Goal: Understand process/instructions

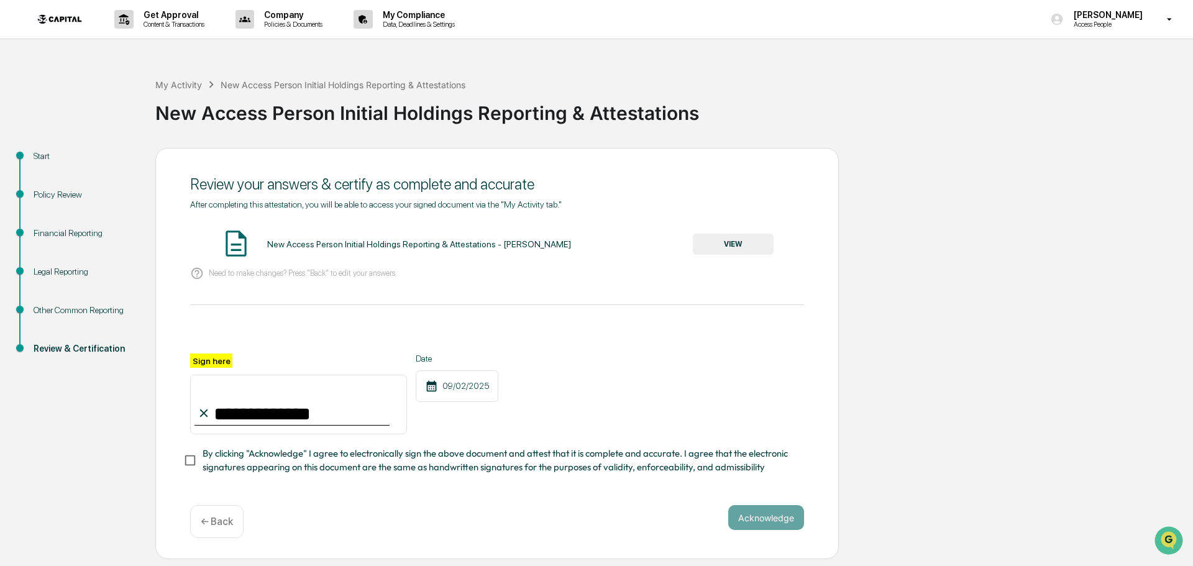
click at [210, 528] on p "← Back" at bounding box center [217, 522] width 32 height 12
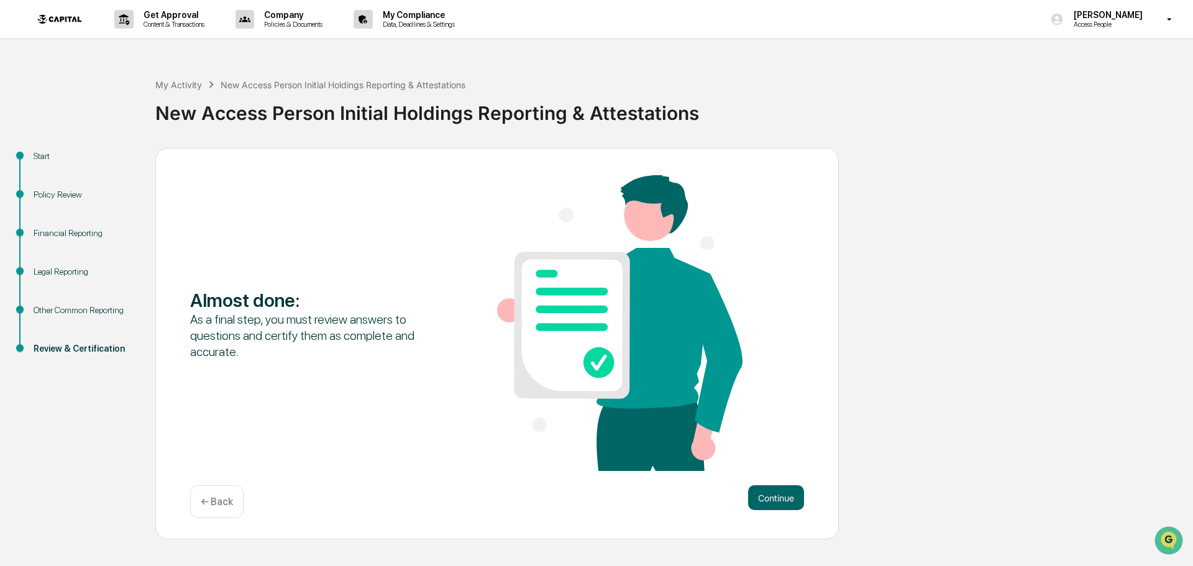
click at [218, 506] on p "← Back" at bounding box center [217, 502] width 32 height 12
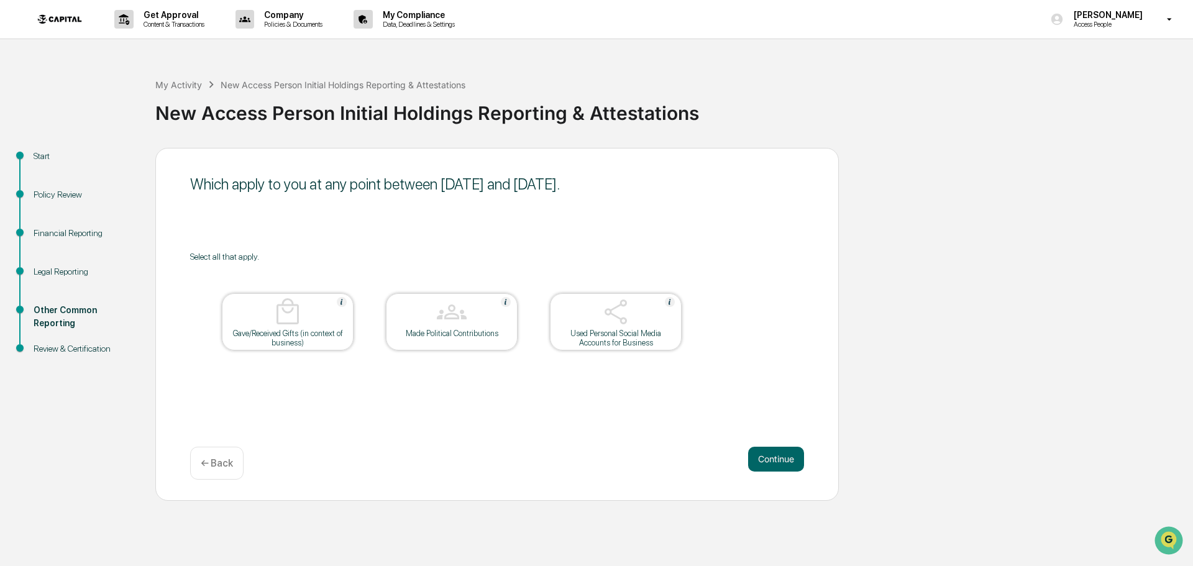
click at [218, 505] on div "Get Approval Content & Transactions Company Policies & Documents My Compliance …" at bounding box center [596, 283] width 1193 height 566
click at [219, 462] on p "← Back" at bounding box center [217, 463] width 32 height 12
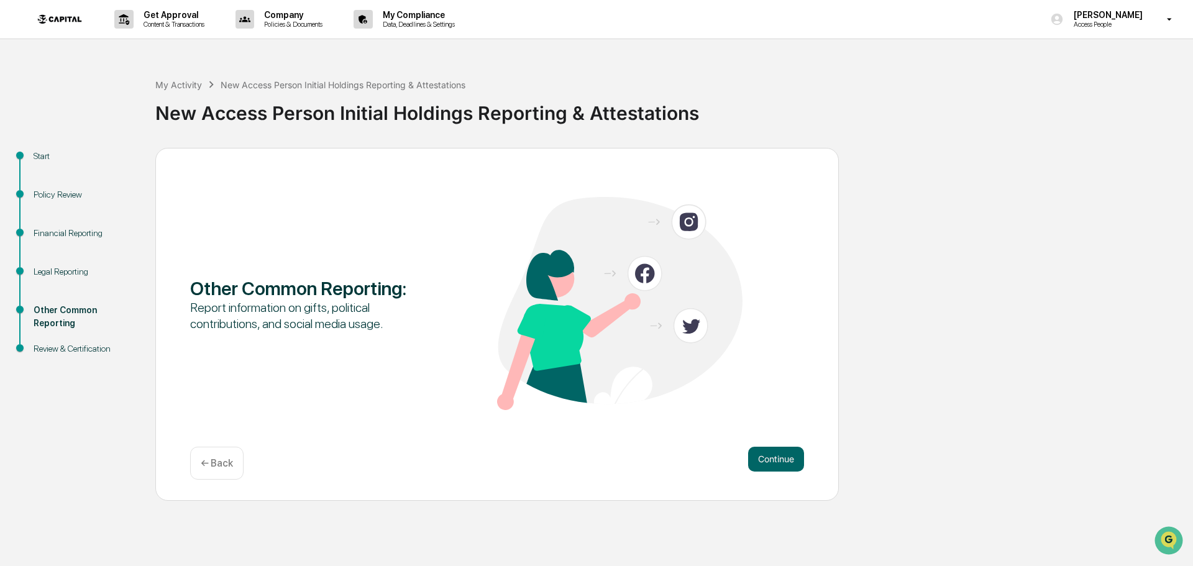
click at [220, 461] on p "← Back" at bounding box center [217, 463] width 32 height 12
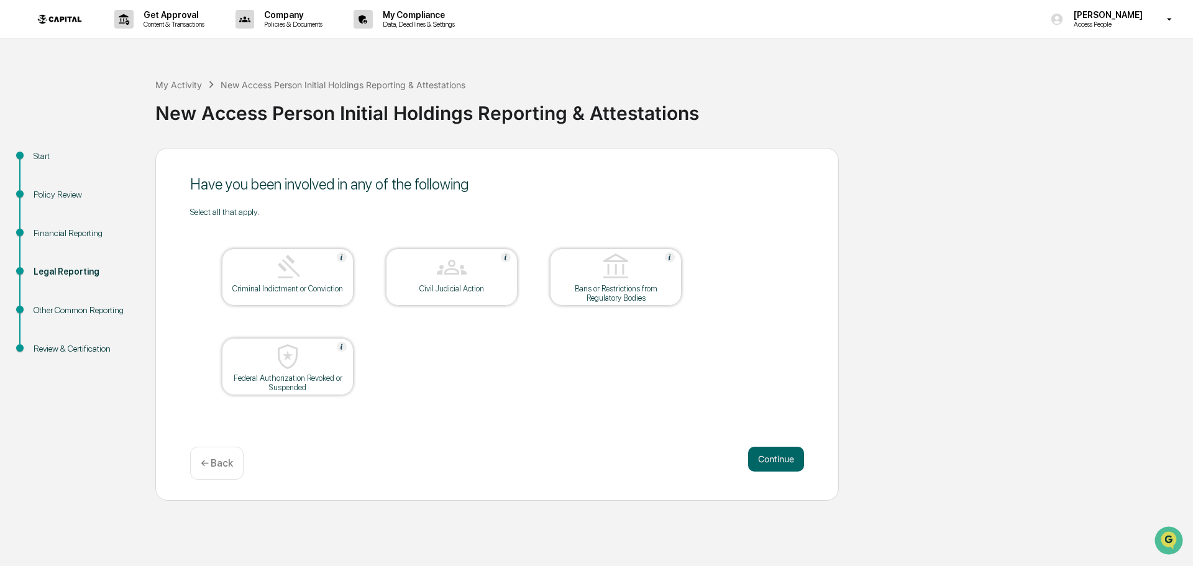
click at [220, 464] on p "← Back" at bounding box center [217, 463] width 32 height 12
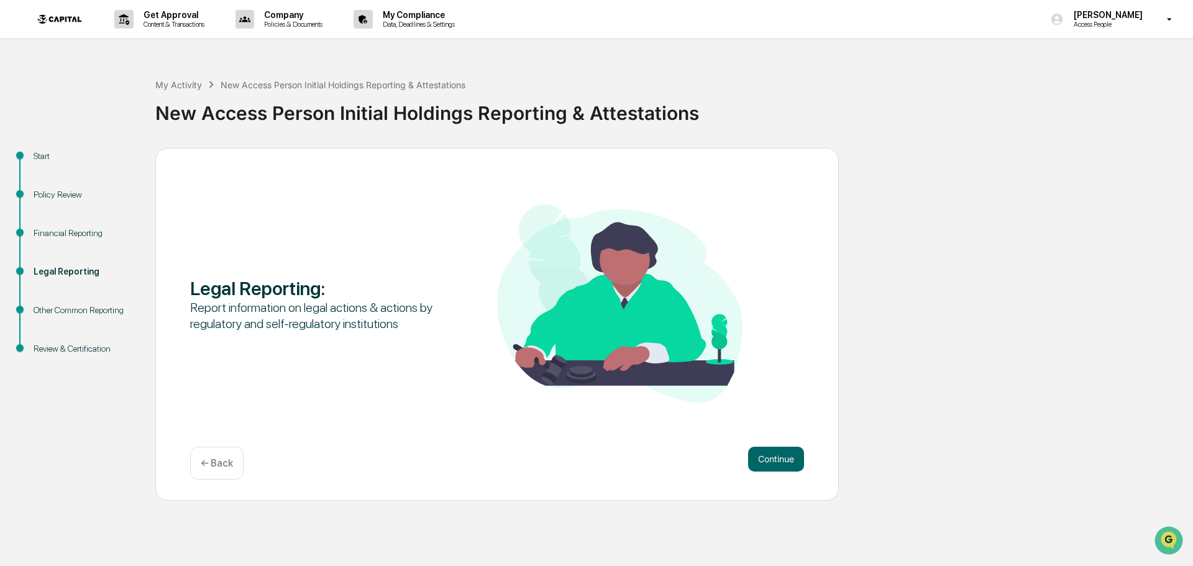
click at [219, 473] on div "← Back" at bounding box center [216, 463] width 53 height 33
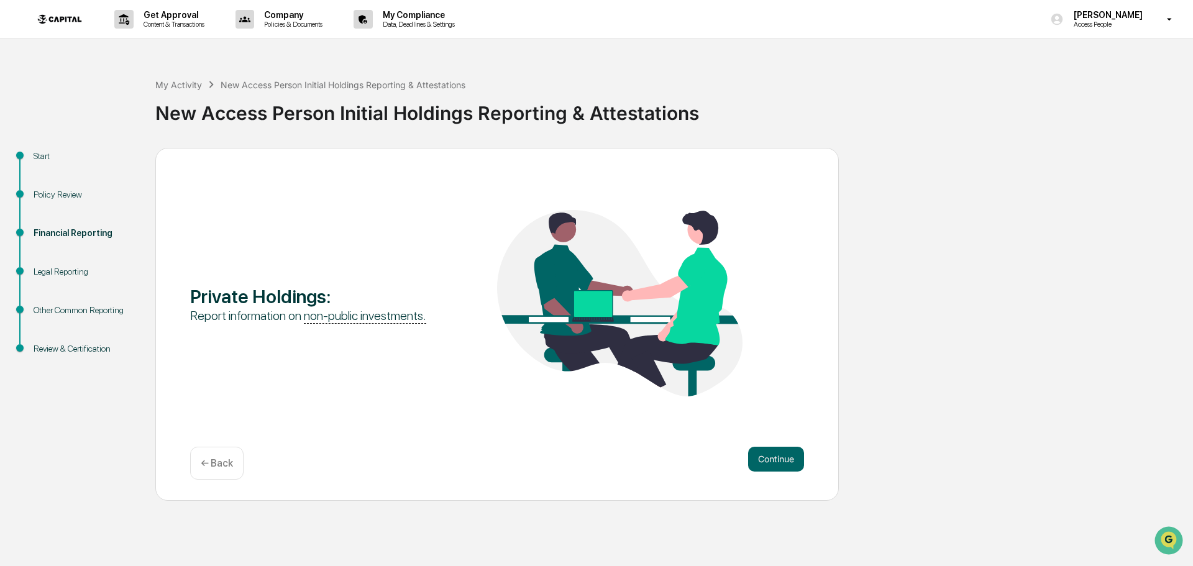
click at [215, 470] on div "← Back" at bounding box center [216, 463] width 53 height 33
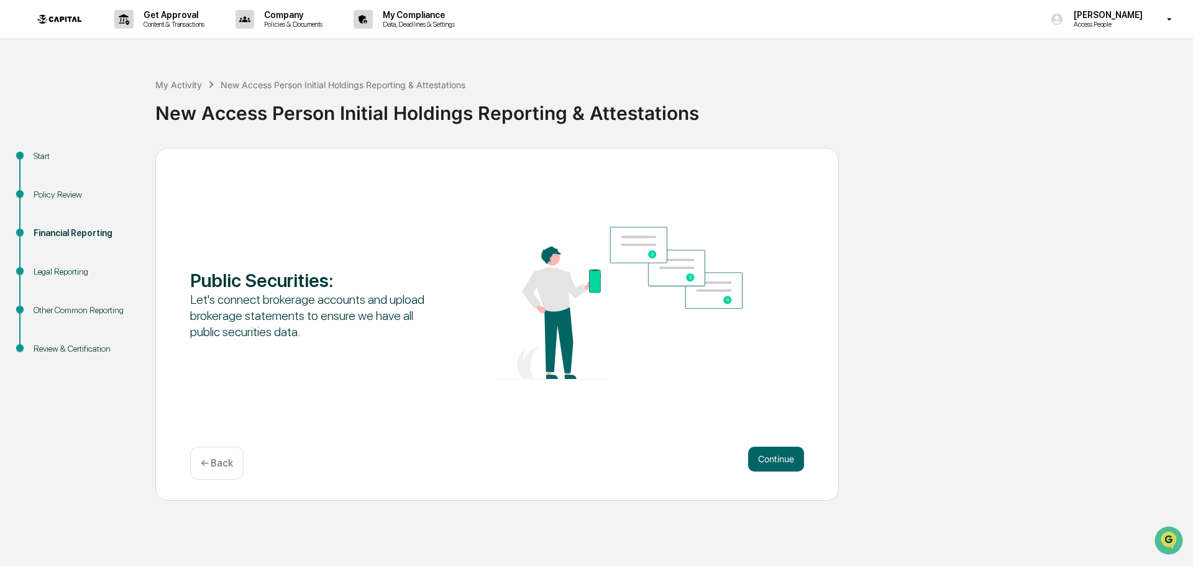
click at [217, 472] on div "← Back" at bounding box center [216, 463] width 53 height 33
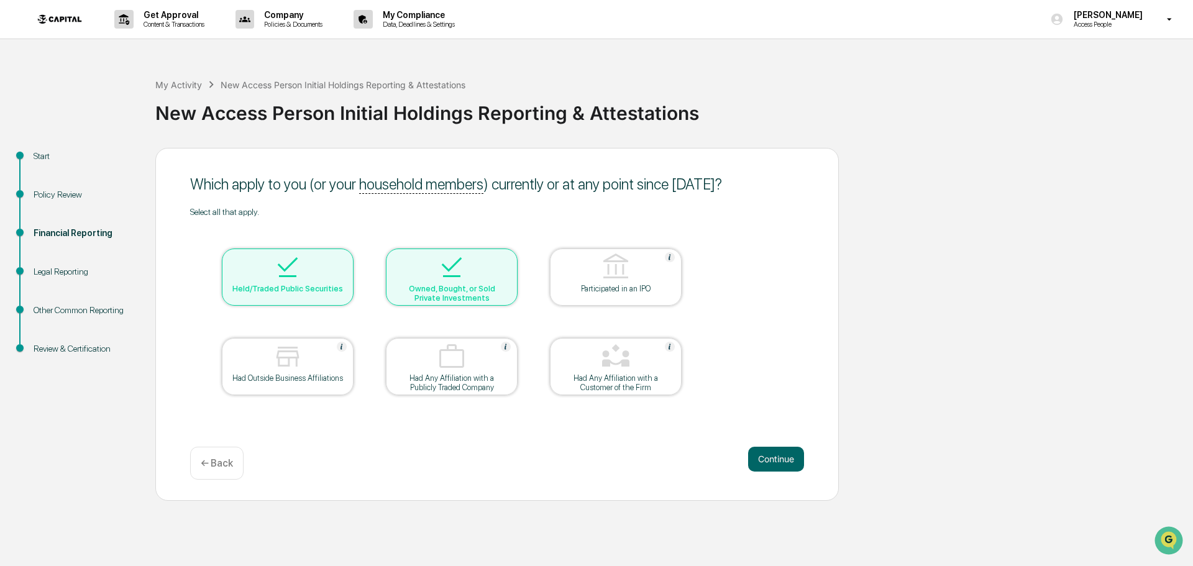
click at [217, 472] on div "← Back" at bounding box center [216, 463] width 53 height 33
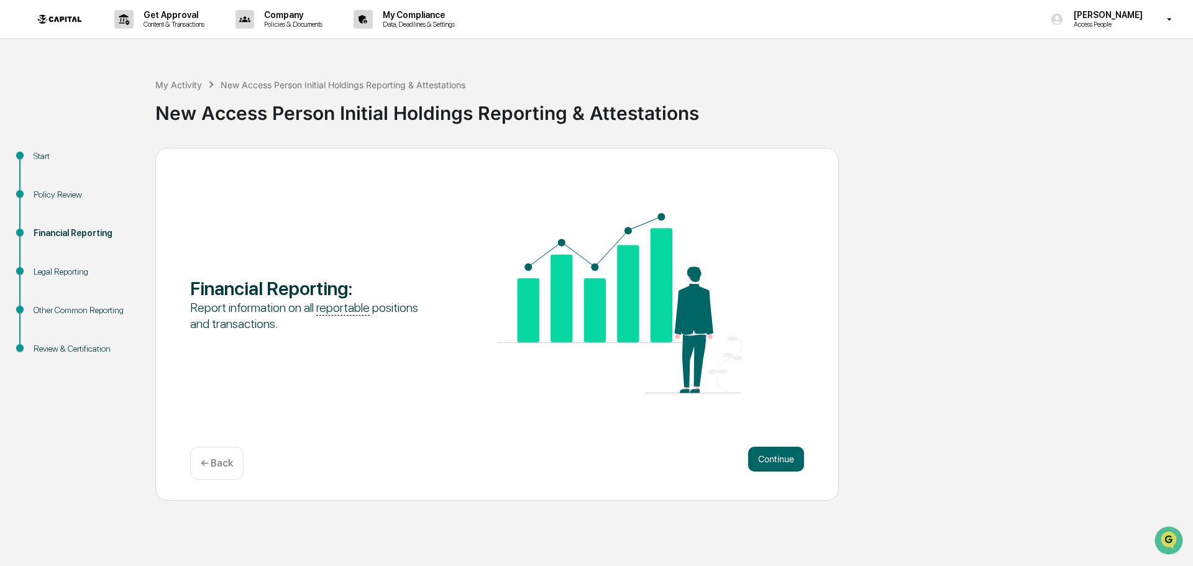
click at [217, 472] on div "← Back" at bounding box center [216, 463] width 53 height 33
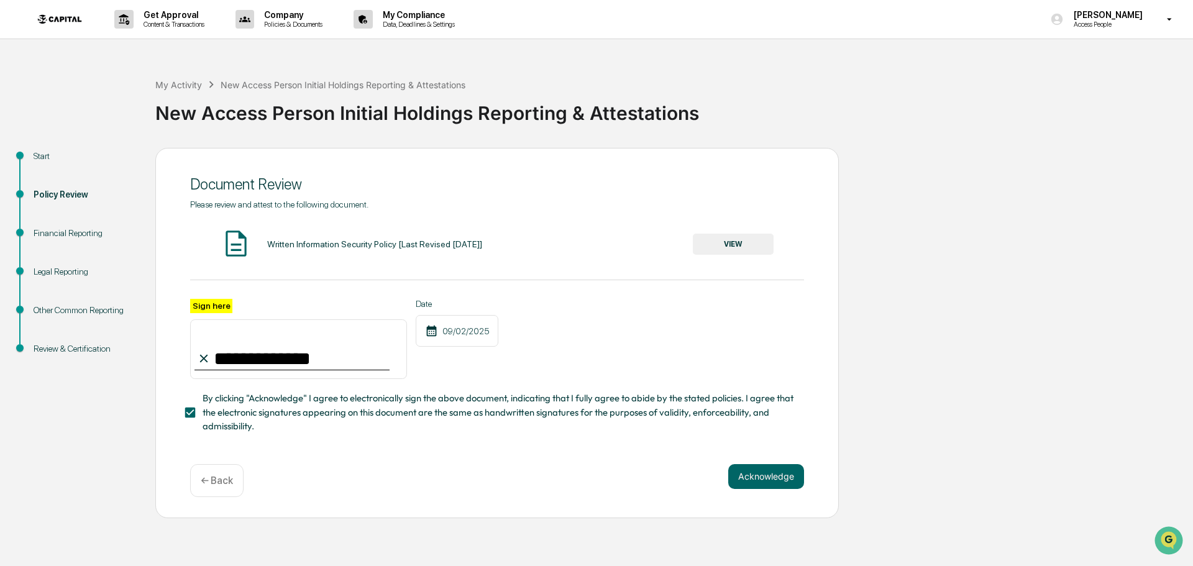
click at [217, 472] on div "← Back" at bounding box center [216, 480] width 53 height 33
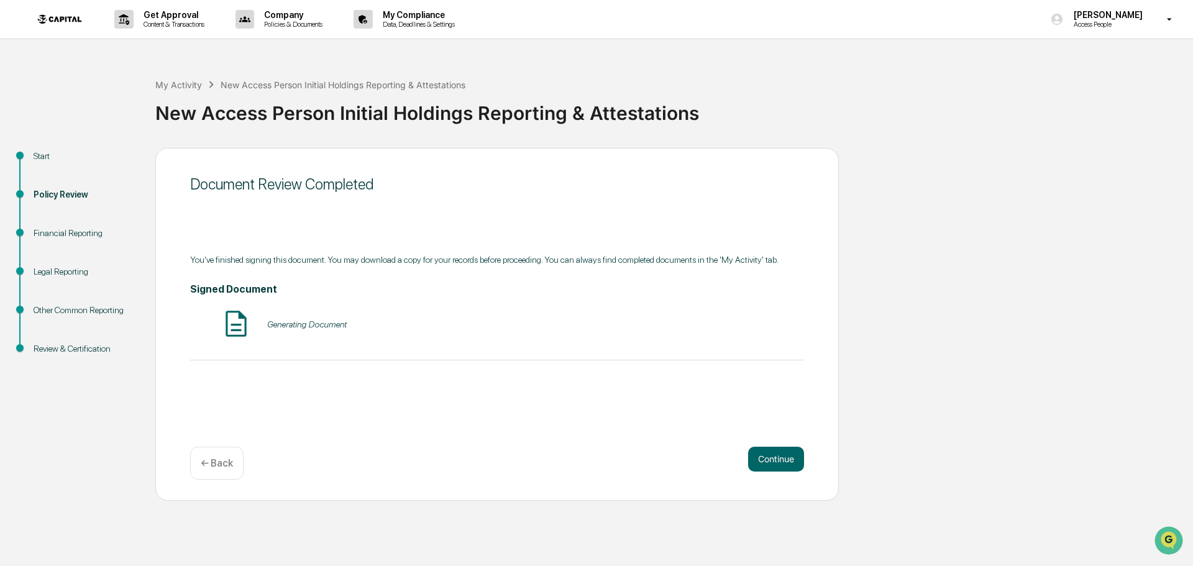
click at [217, 472] on div "← Back" at bounding box center [216, 463] width 53 height 33
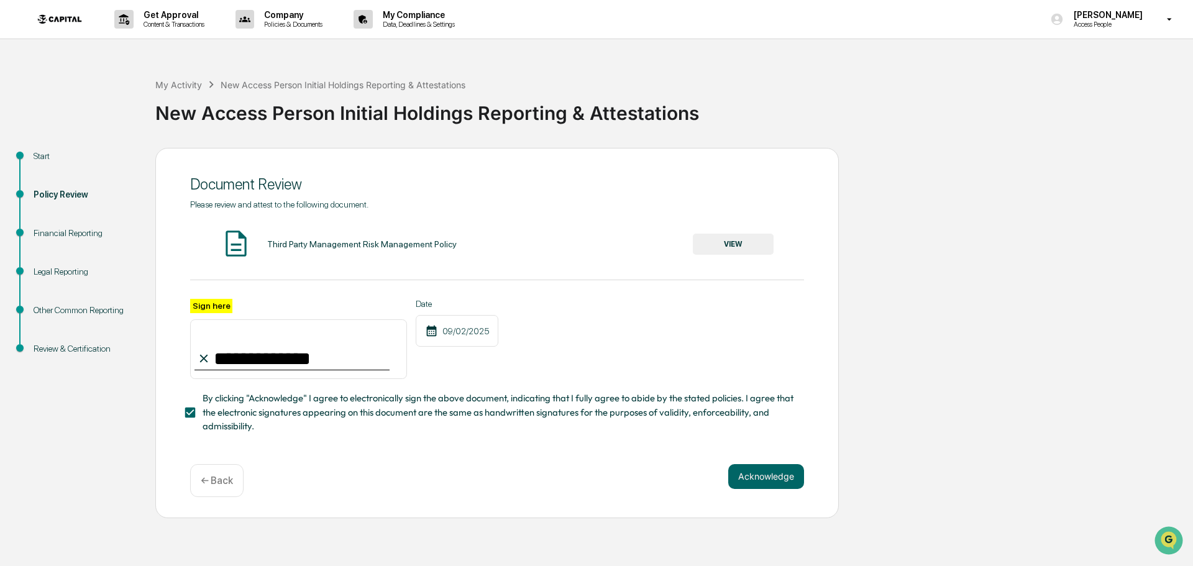
click at [63, 232] on div "Financial Reporting" at bounding box center [85, 233] width 102 height 13
click at [764, 486] on button "Acknowledge" at bounding box center [766, 476] width 76 height 25
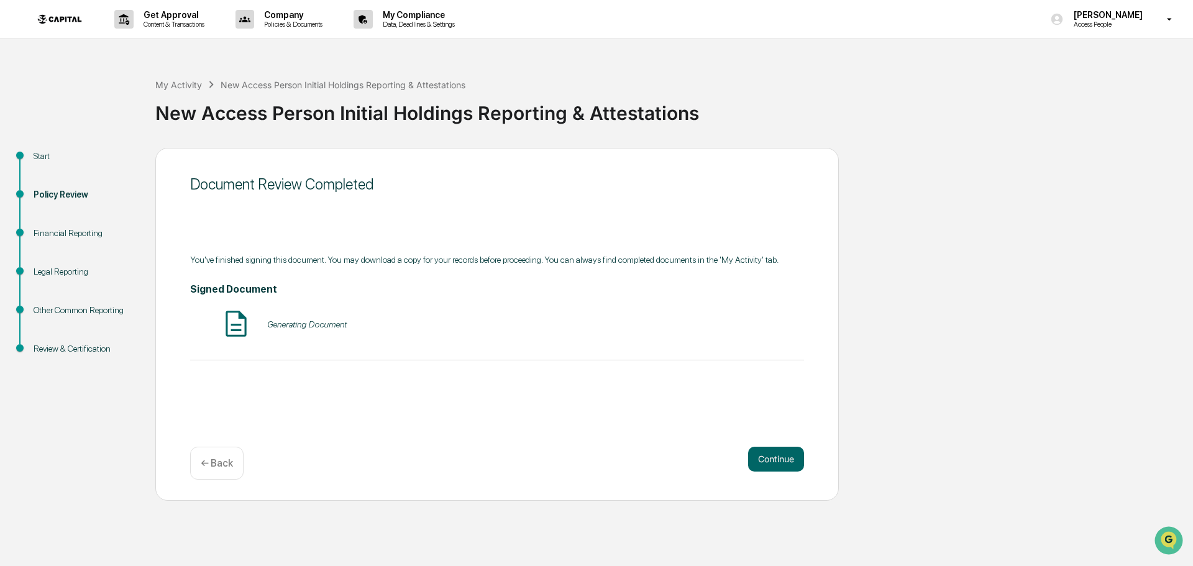
click at [764, 479] on div "Continue ← Back" at bounding box center [497, 463] width 614 height 33
click at [768, 461] on button "Continue" at bounding box center [776, 459] width 56 height 25
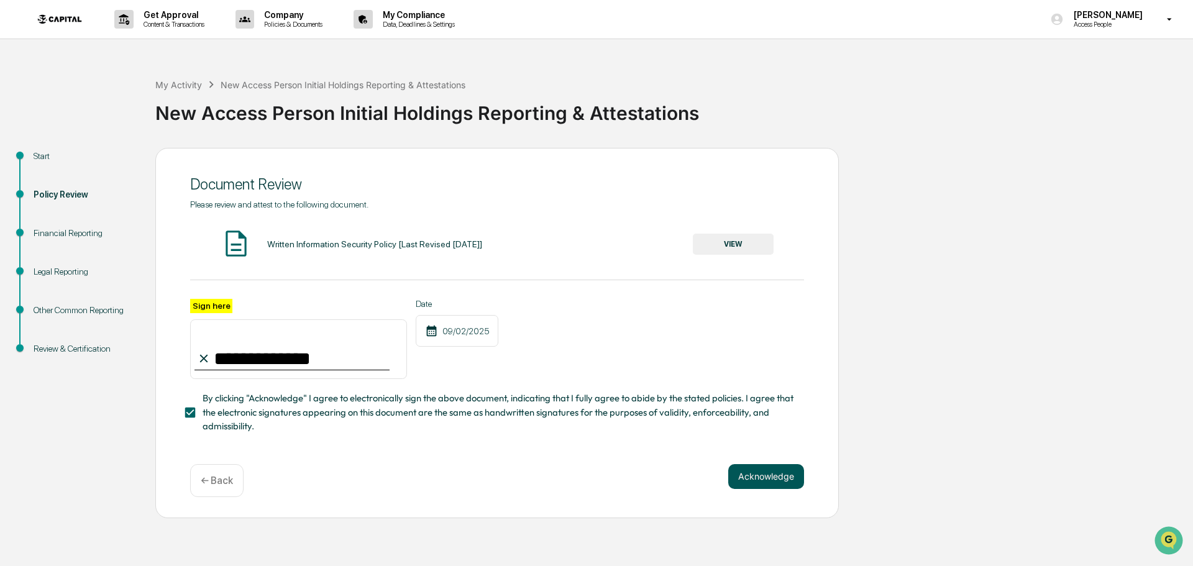
click at [769, 474] on button "Acknowledge" at bounding box center [766, 476] width 76 height 25
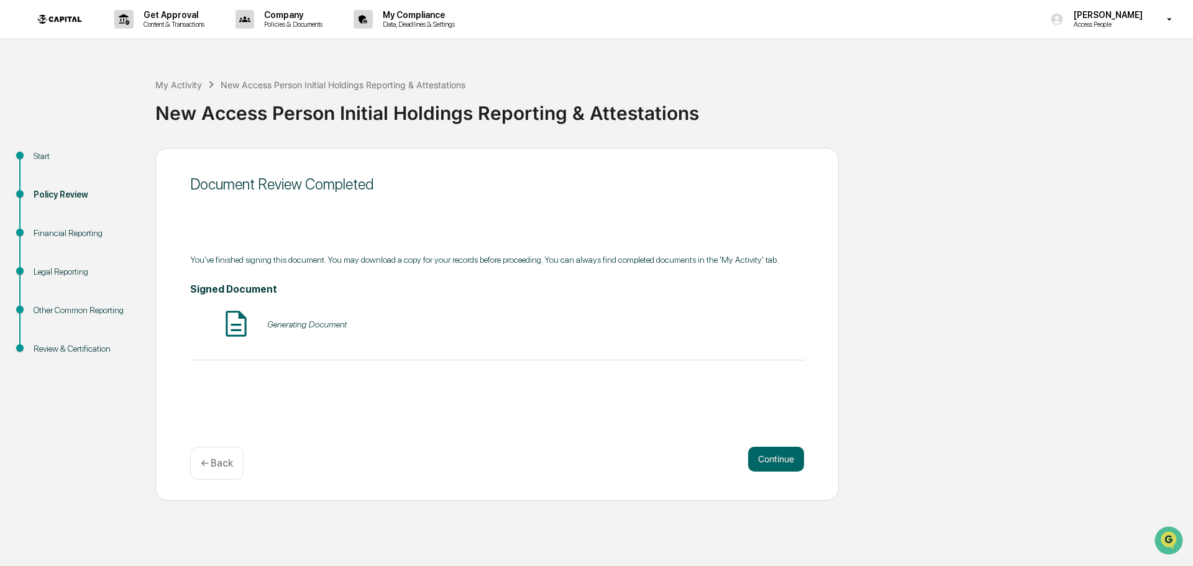
click at [769, 474] on div "Continue ← Back" at bounding box center [497, 463] width 614 height 33
click at [769, 462] on button "Continue" at bounding box center [776, 459] width 56 height 25
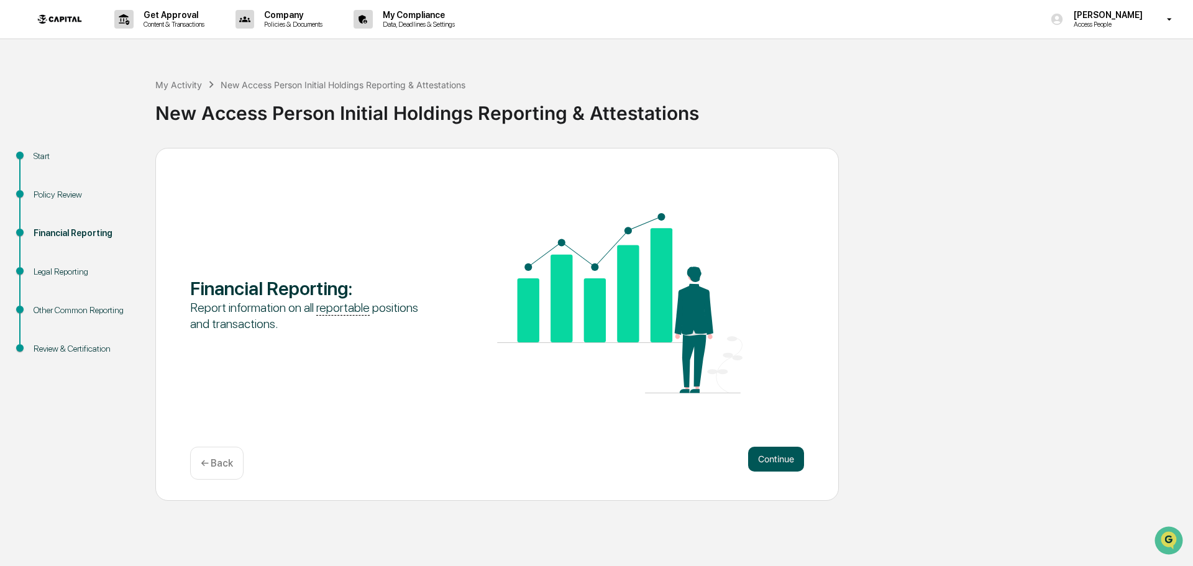
click at [768, 463] on button "Continue" at bounding box center [776, 459] width 56 height 25
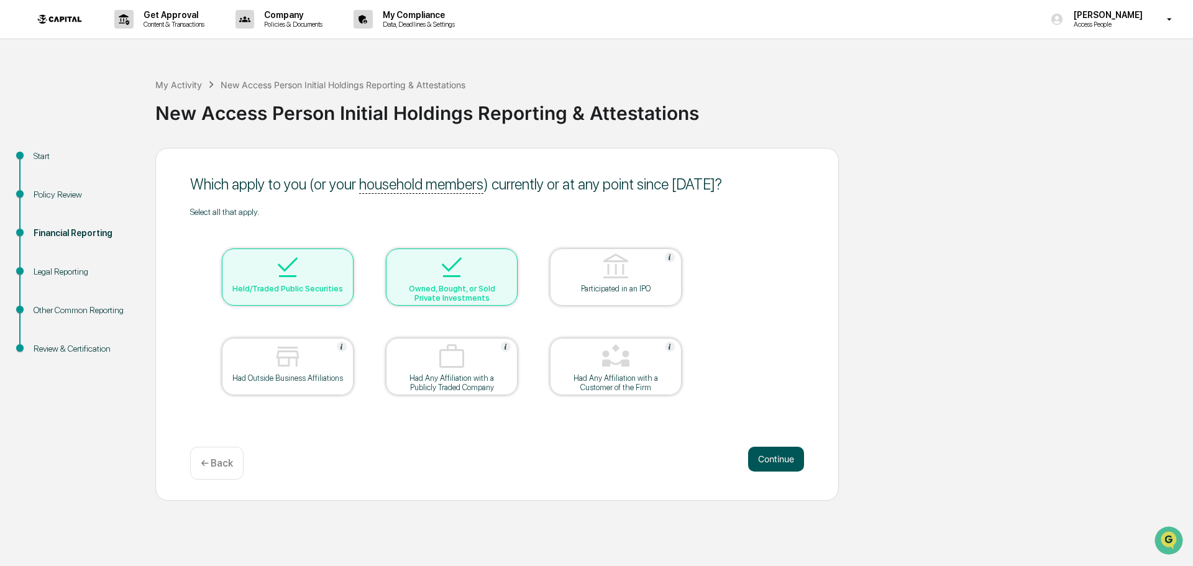
click at [774, 461] on button "Continue" at bounding box center [776, 459] width 56 height 25
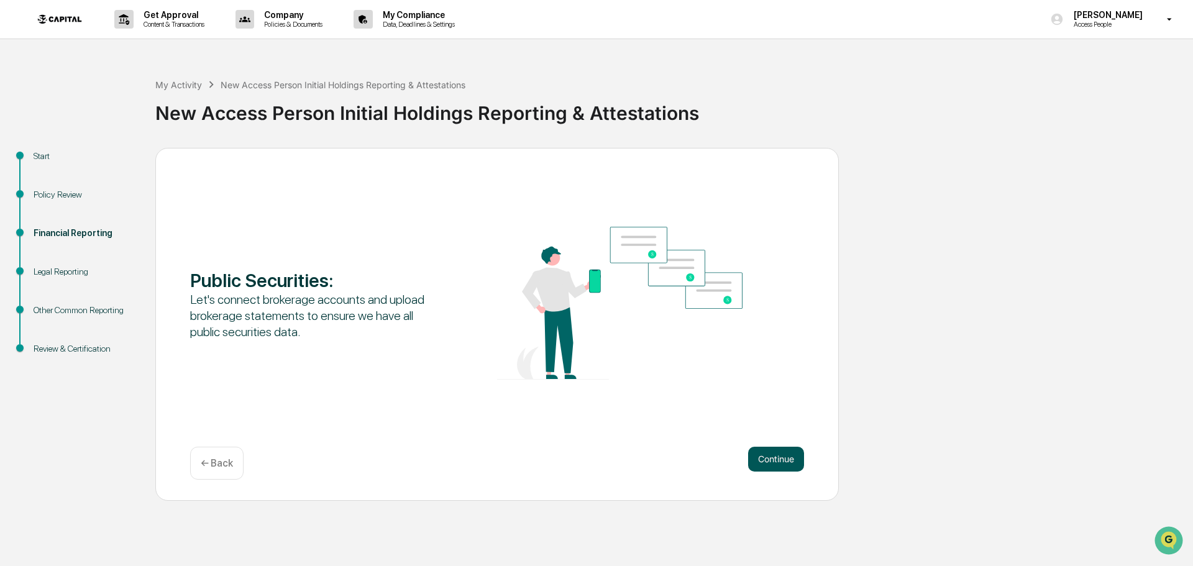
click at [774, 460] on button "Continue" at bounding box center [776, 459] width 56 height 25
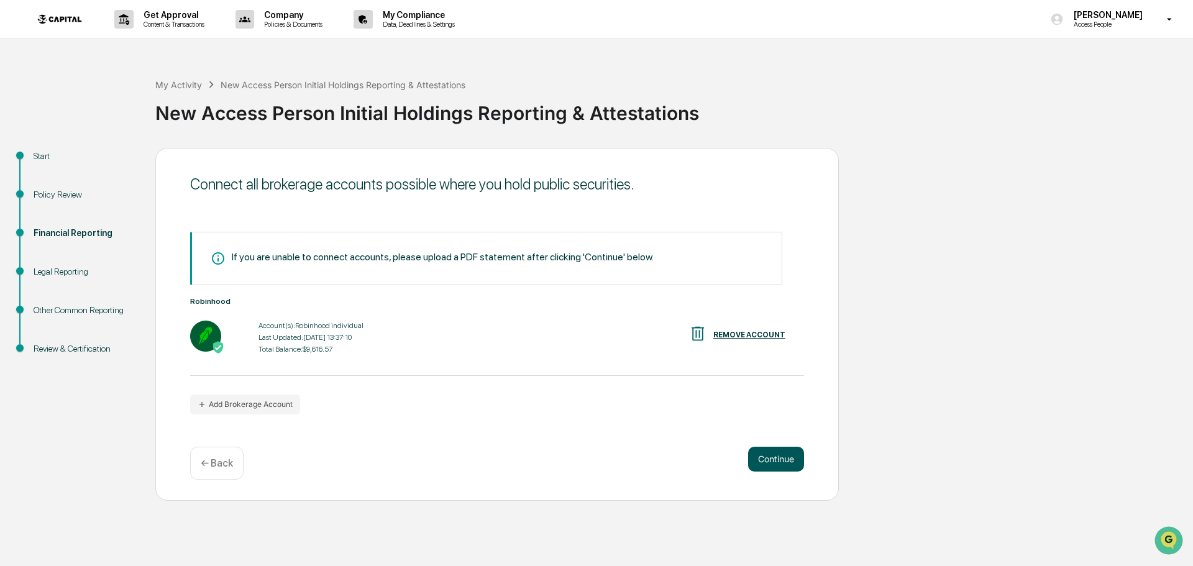
click at [773, 459] on button "Continue" at bounding box center [776, 459] width 56 height 25
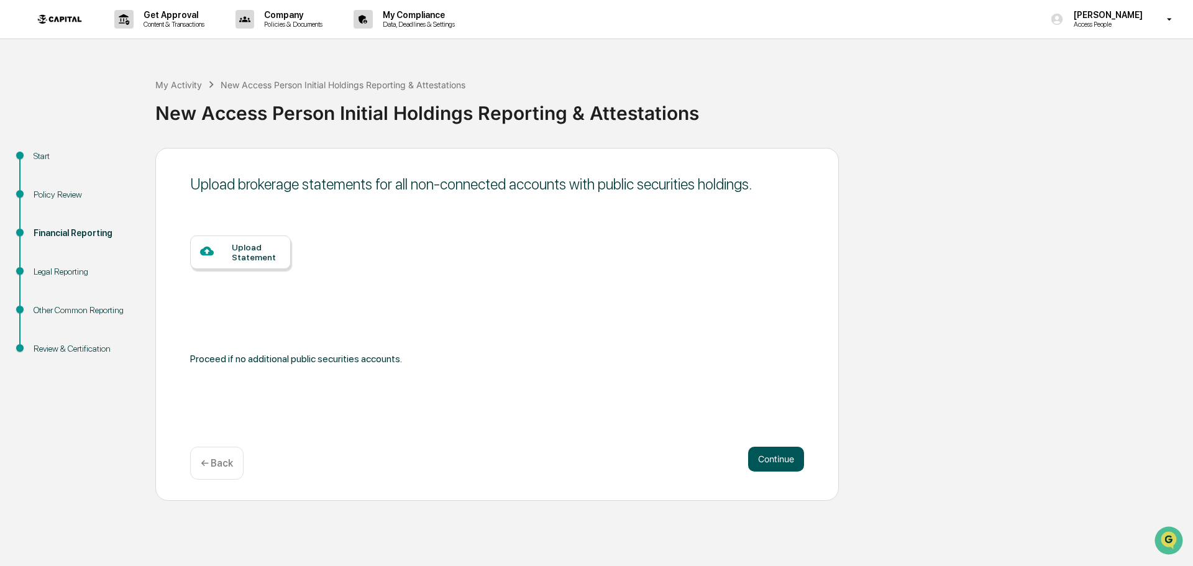
click at [773, 459] on button "Continue" at bounding box center [776, 459] width 56 height 25
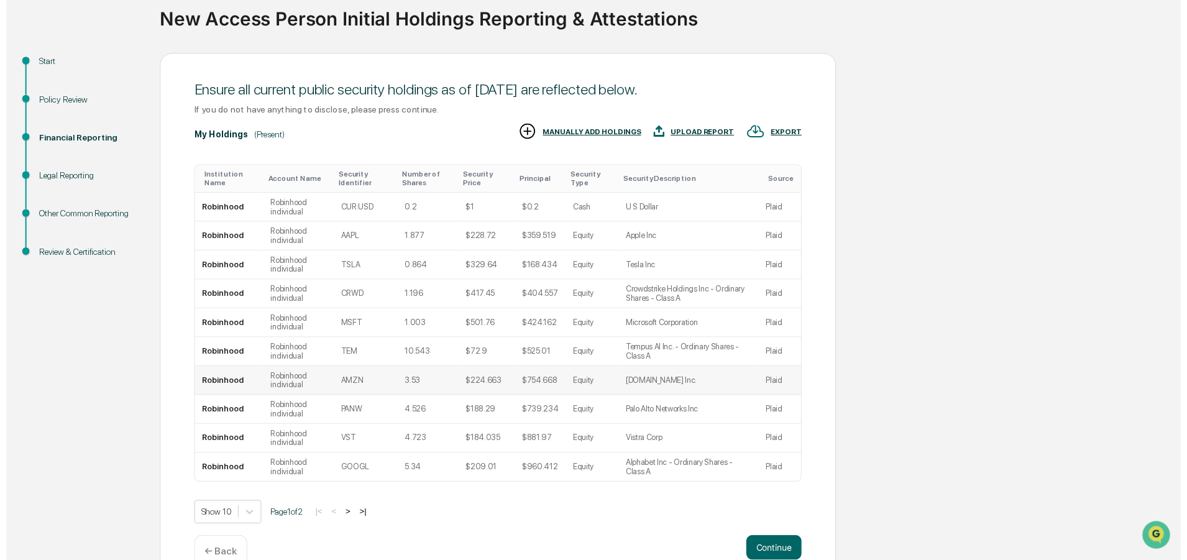
scroll to position [123, 0]
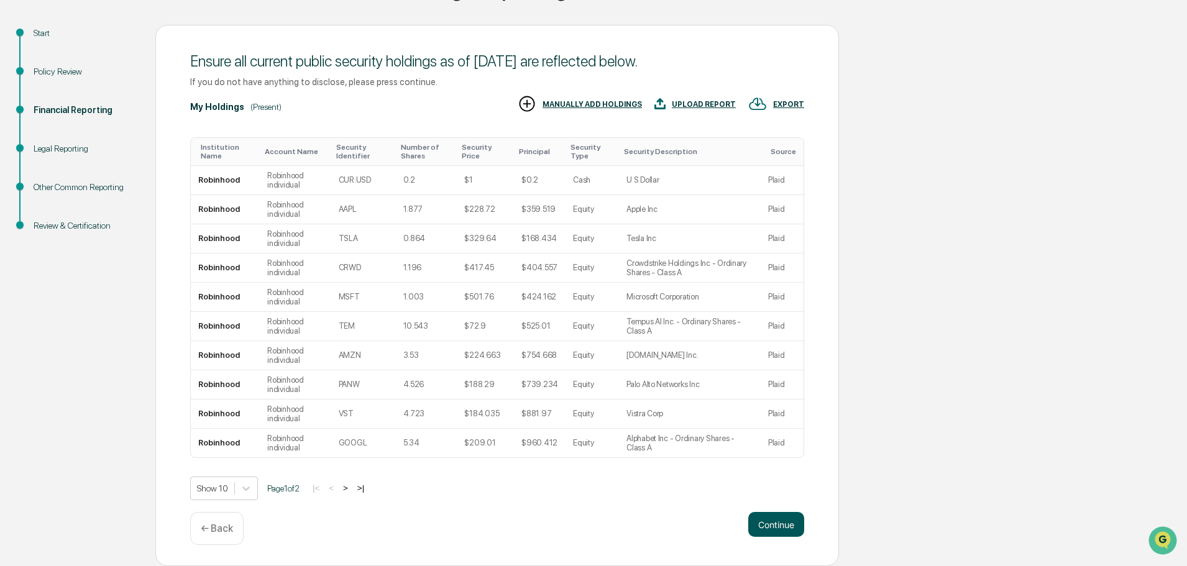
click at [774, 528] on button "Continue" at bounding box center [776, 524] width 56 height 25
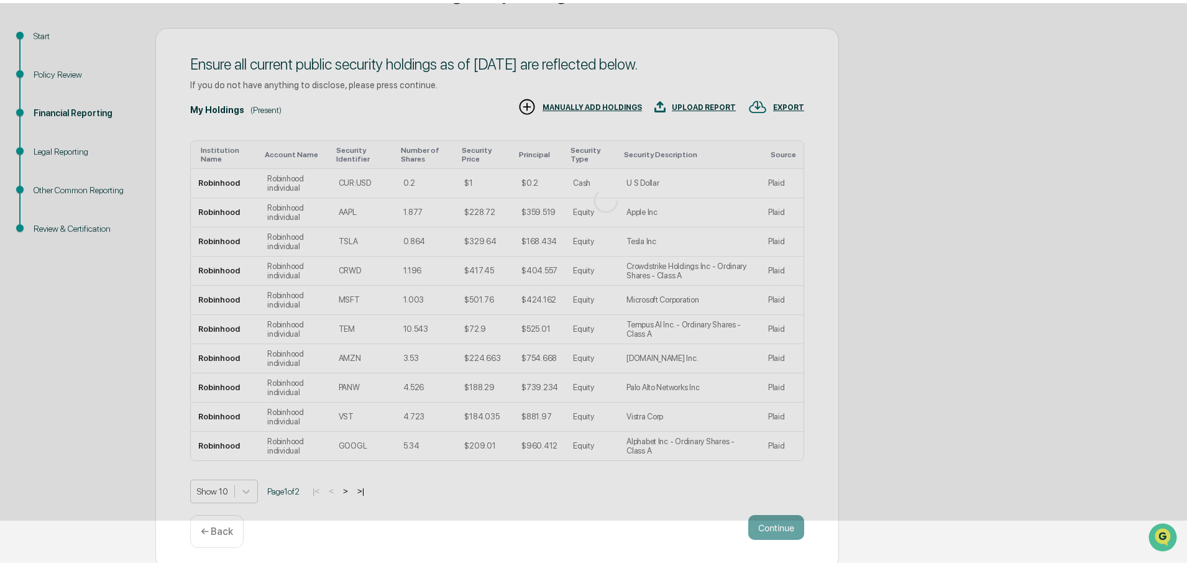
scroll to position [0, 0]
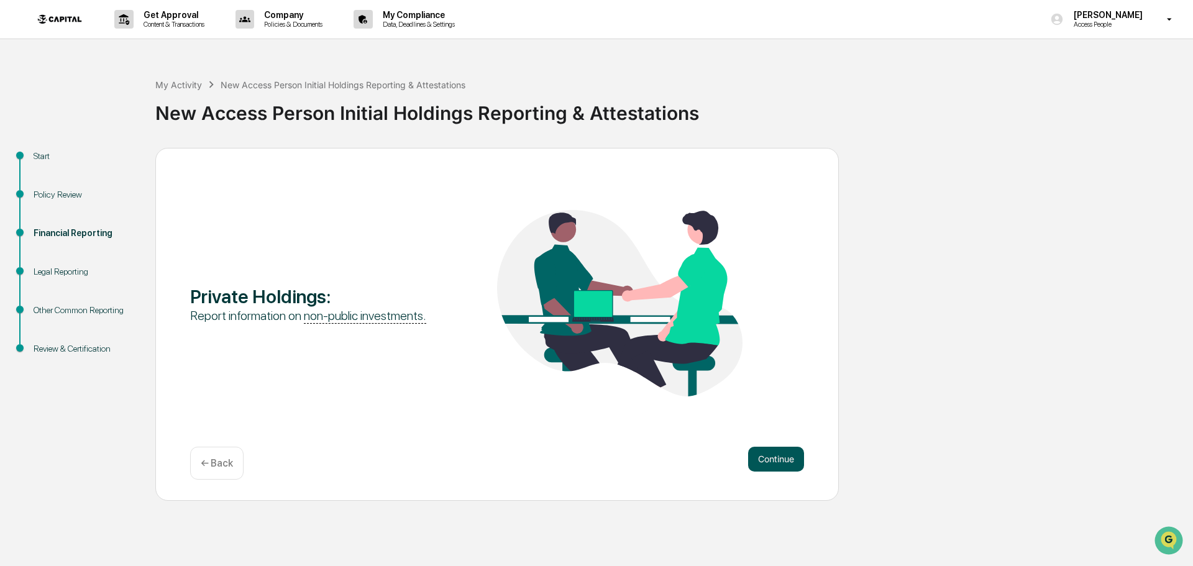
click at [766, 454] on button "Continue" at bounding box center [776, 459] width 56 height 25
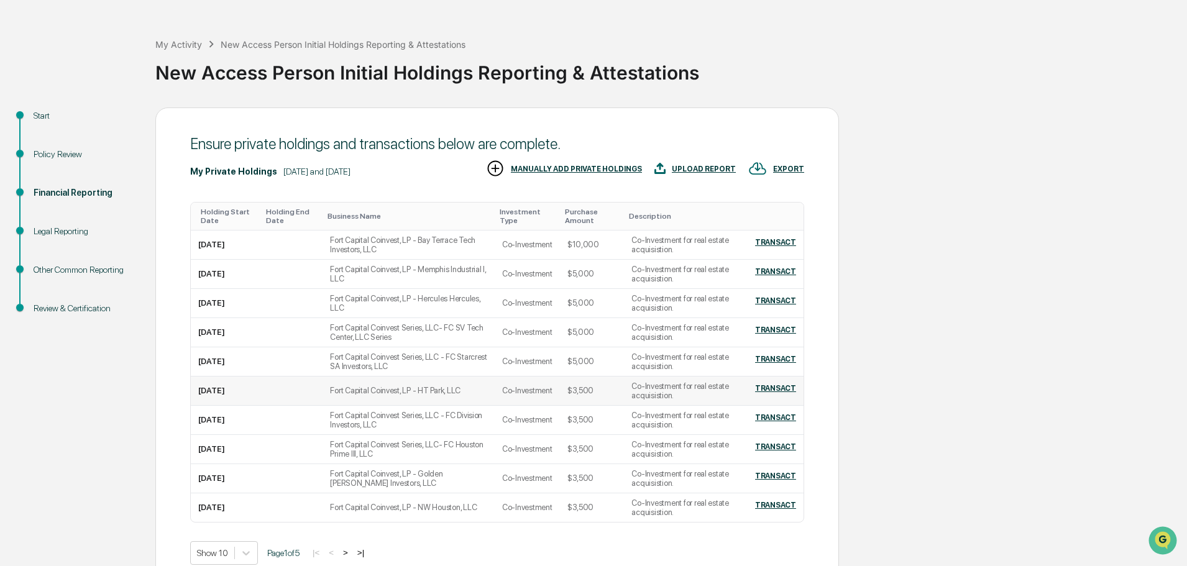
scroll to position [105, 0]
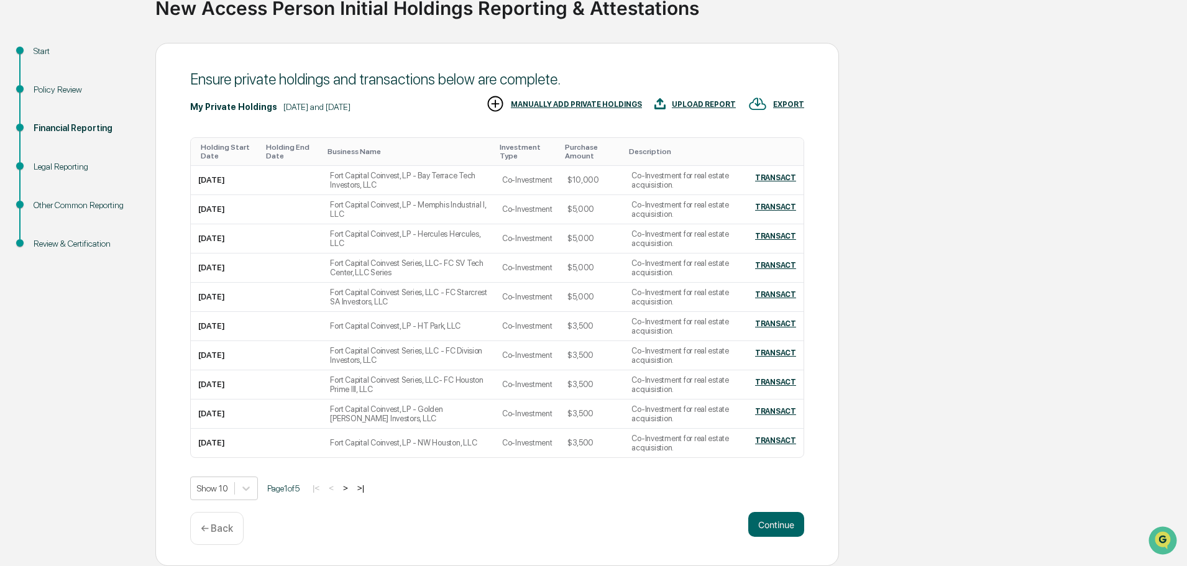
click at [351, 489] on button ">" at bounding box center [345, 488] width 12 height 11
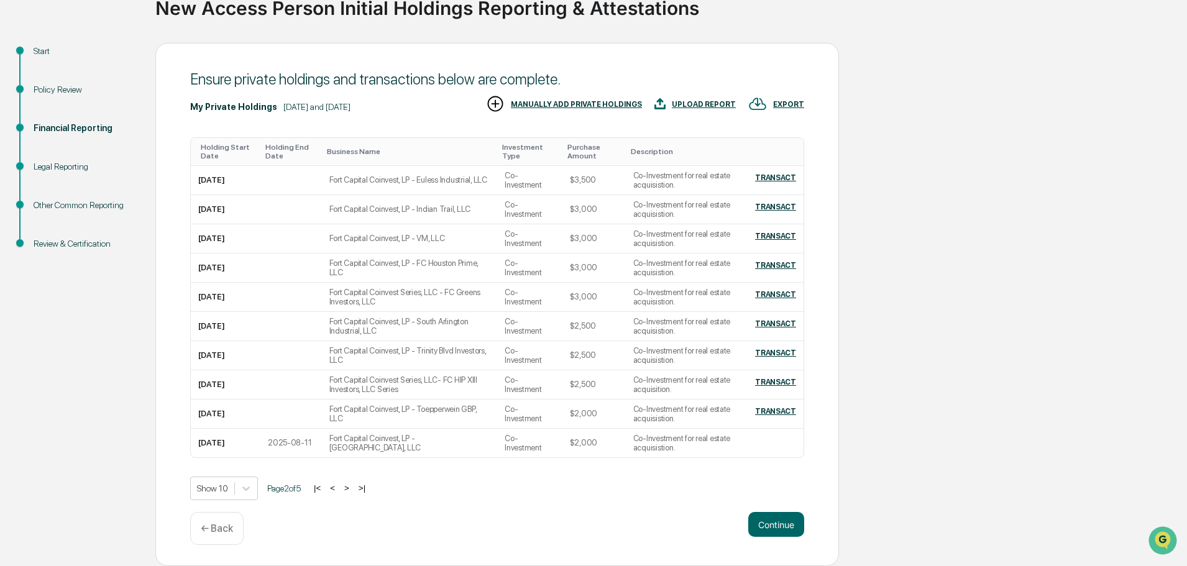
click at [351, 489] on button ">" at bounding box center [347, 488] width 12 height 11
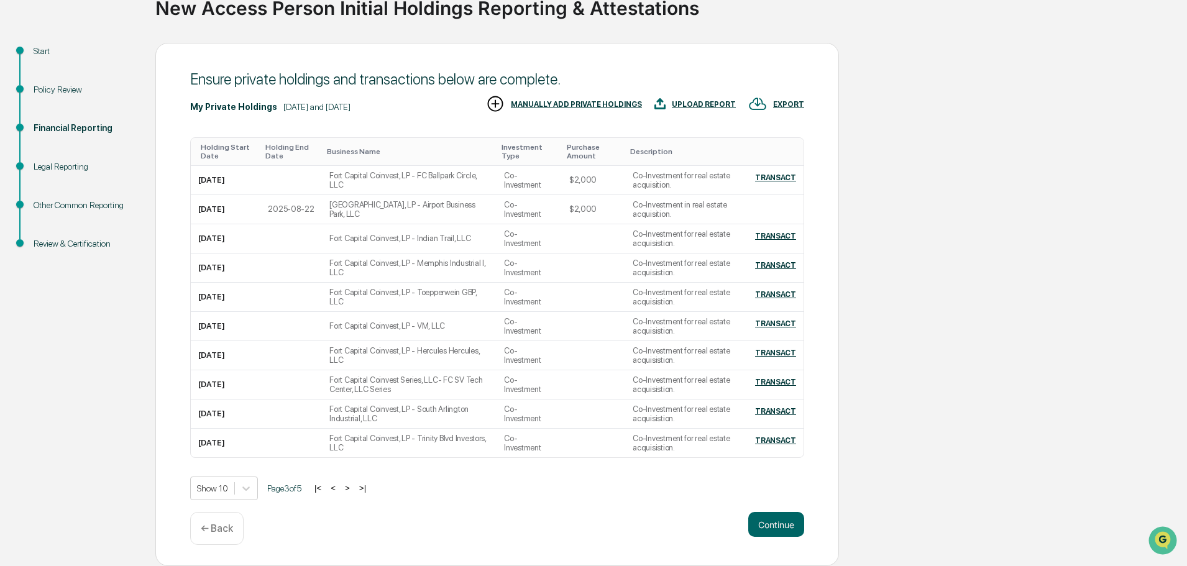
click at [351, 489] on button ">" at bounding box center [347, 488] width 12 height 11
click at [339, 489] on button "<" at bounding box center [332, 488] width 12 height 11
